Goal: Obtain resource: Obtain resource

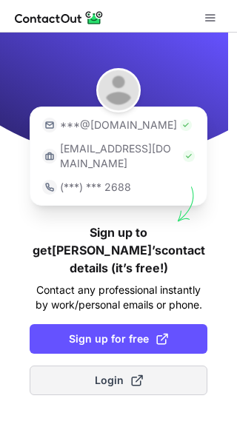
click at [107, 373] on span "Login" at bounding box center [119, 380] width 48 height 15
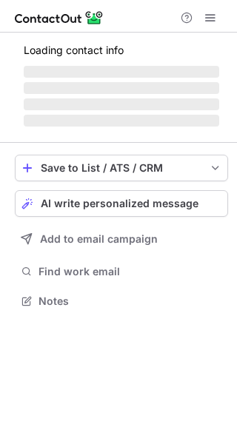
scroll to position [7, 7]
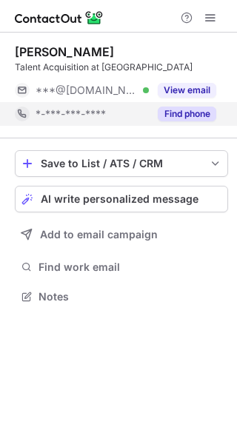
click at [192, 116] on button "Find phone" at bounding box center [187, 114] width 58 height 15
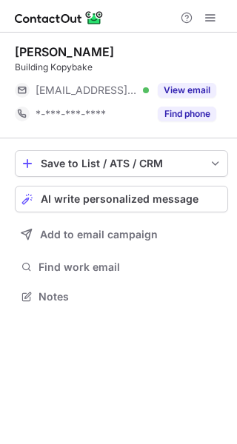
scroll to position [7, 7]
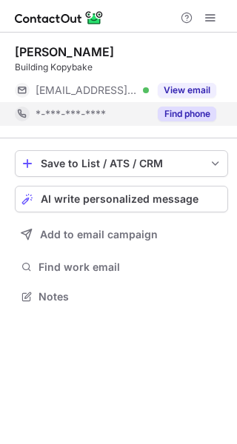
click at [191, 111] on button "Find phone" at bounding box center [187, 114] width 58 height 15
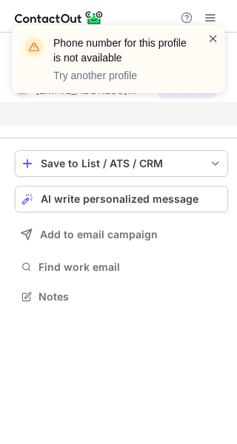
scroll to position [262, 237]
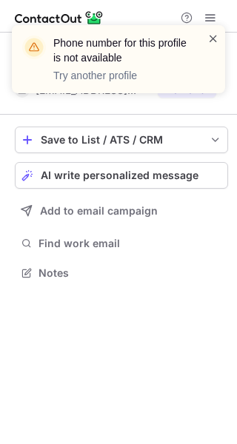
click at [214, 33] on span at bounding box center [213, 38] width 12 height 15
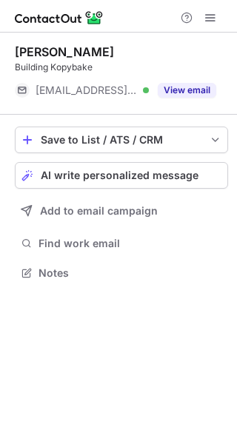
click at [187, 89] on button "View email" at bounding box center [187, 90] width 58 height 15
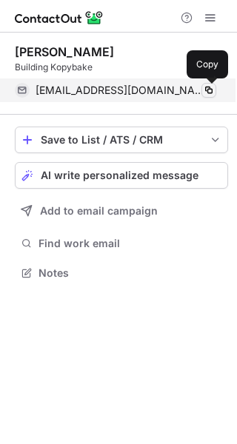
click at [210, 93] on span at bounding box center [209, 90] width 12 height 12
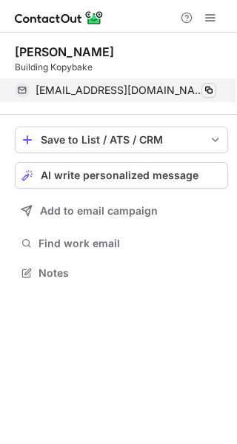
click at [210, 93] on span at bounding box center [209, 90] width 12 height 12
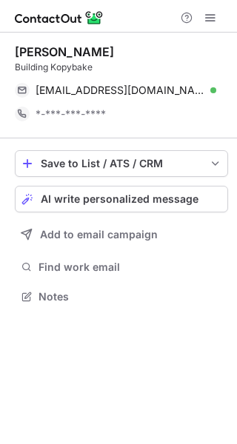
scroll to position [286, 237]
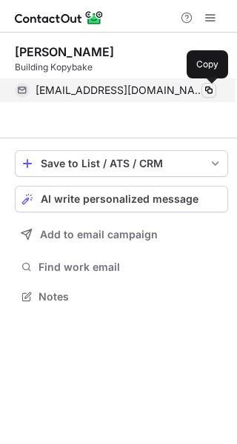
click at [204, 88] on span at bounding box center [209, 90] width 12 height 12
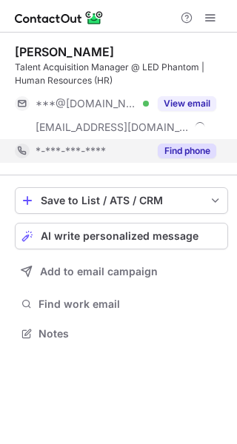
scroll to position [323, 237]
click at [180, 149] on button "Find phone" at bounding box center [187, 151] width 58 height 15
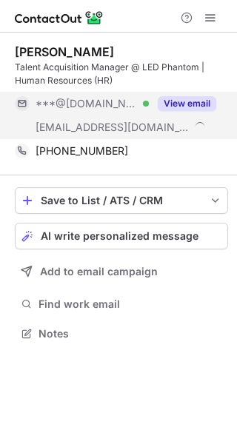
click at [174, 101] on button "View email" at bounding box center [187, 103] width 58 height 15
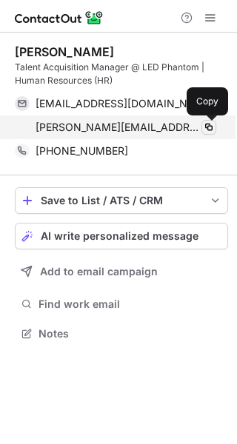
click at [204, 128] on span at bounding box center [209, 127] width 12 height 12
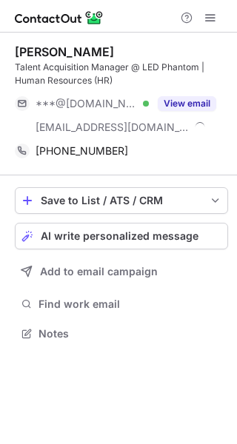
scroll to position [323, 237]
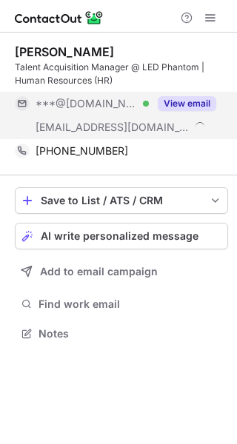
click at [177, 103] on button "View email" at bounding box center [187, 103] width 58 height 15
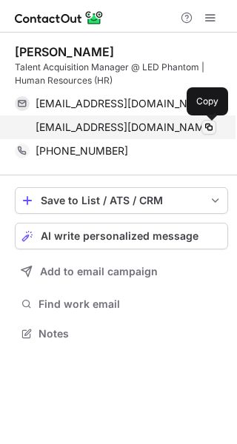
click at [214, 124] on span at bounding box center [209, 127] width 12 height 12
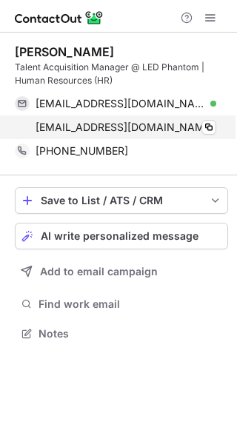
scroll to position [323, 237]
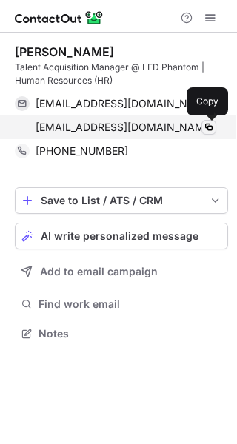
click at [211, 128] on span at bounding box center [209, 127] width 12 height 12
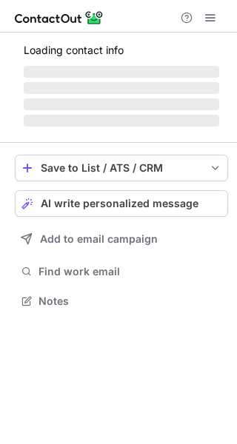
scroll to position [323, 237]
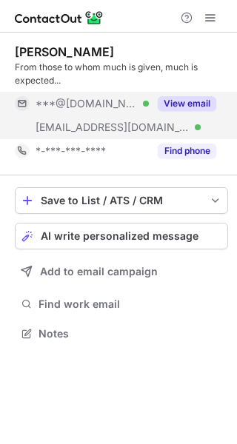
click at [170, 104] on button "View email" at bounding box center [187, 103] width 58 height 15
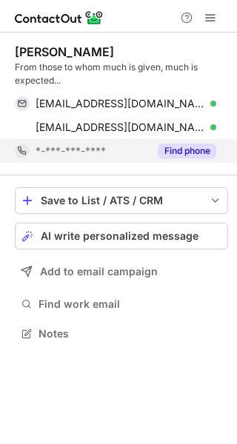
click at [176, 152] on button "Find phone" at bounding box center [187, 151] width 58 height 15
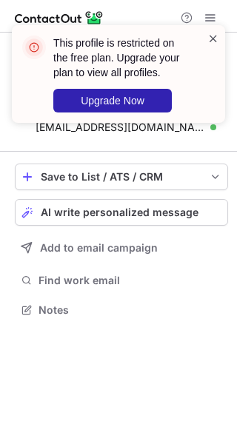
scroll to position [299, 237]
click at [208, 33] on span at bounding box center [213, 38] width 12 height 15
